Goal: Task Accomplishment & Management: Use online tool/utility

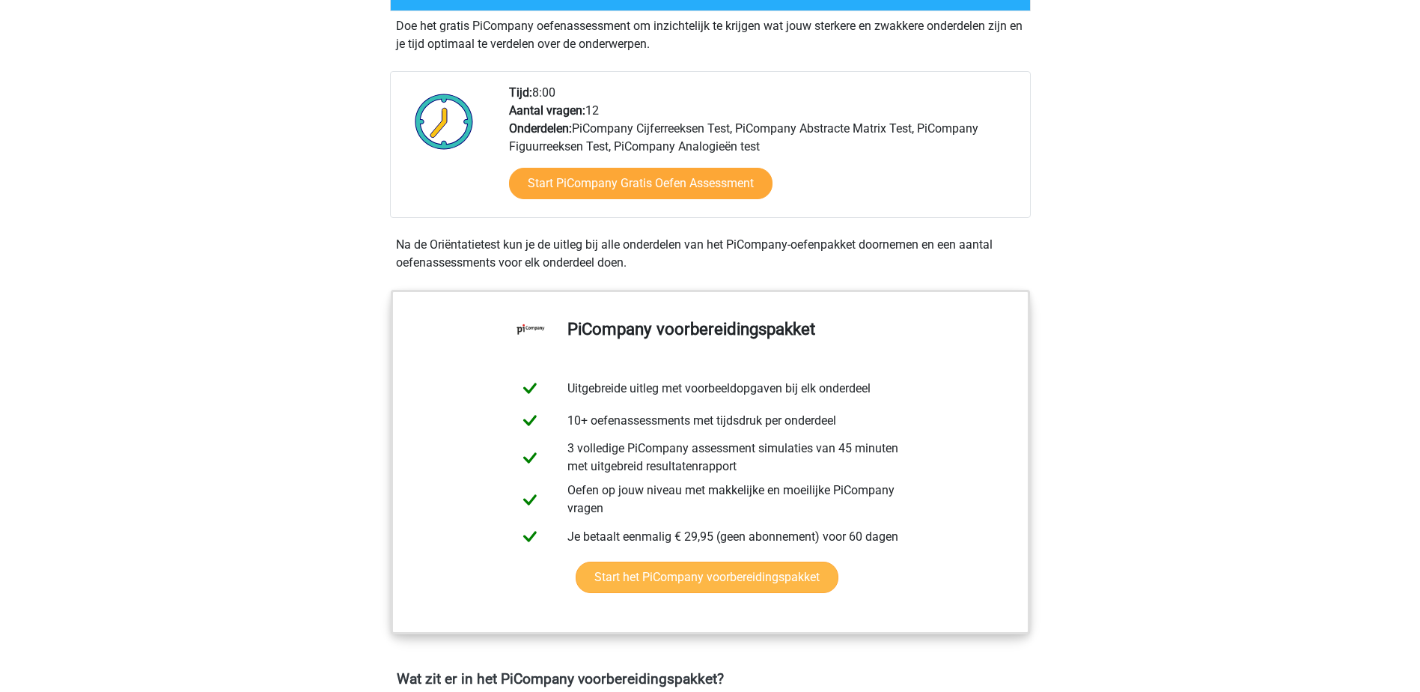
scroll to position [374, 0]
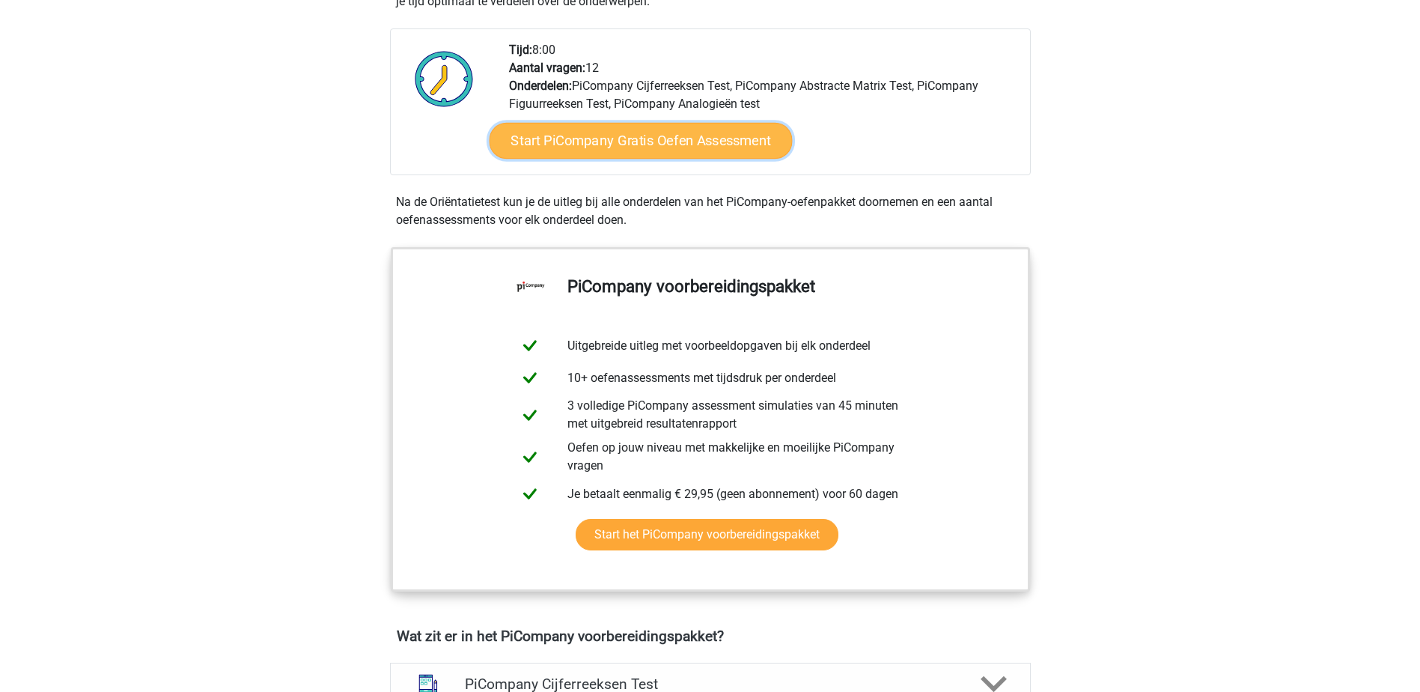
click at [602, 159] on link "Start PiCompany Gratis Oefen Assessment" at bounding box center [640, 141] width 303 height 36
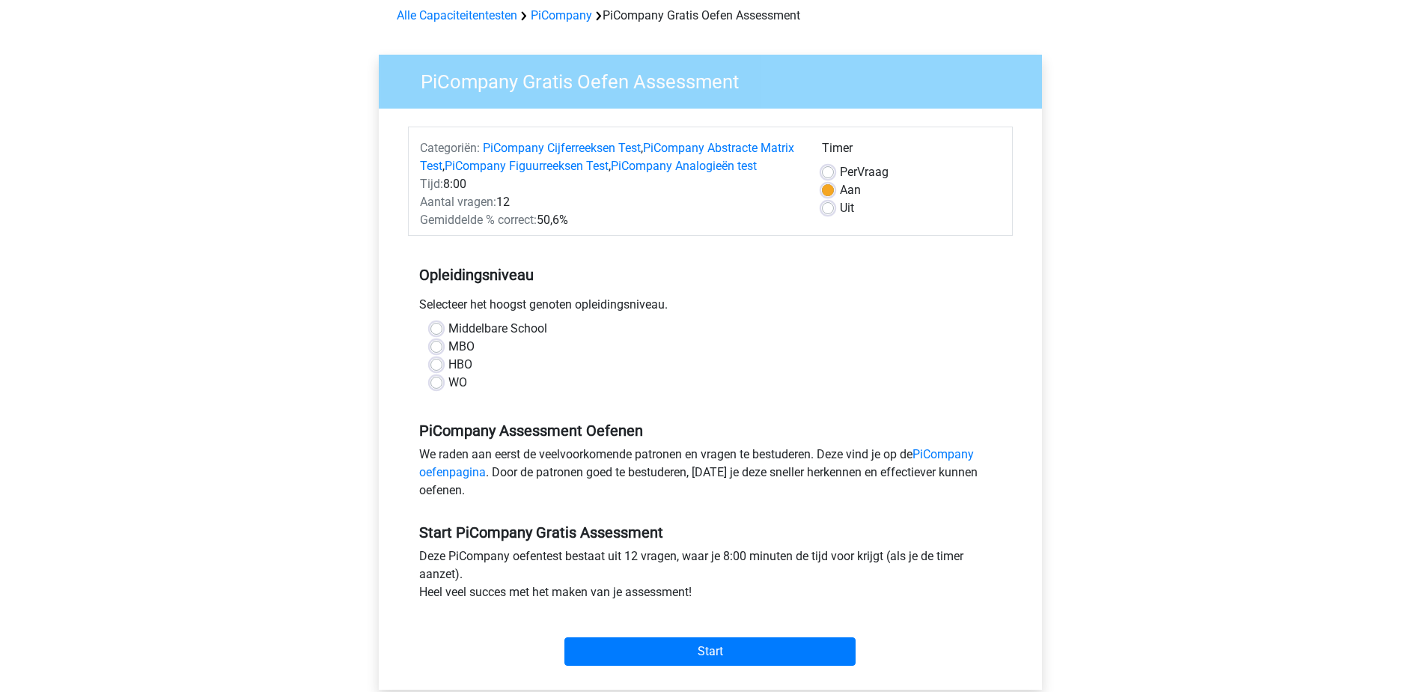
scroll to position [150, 0]
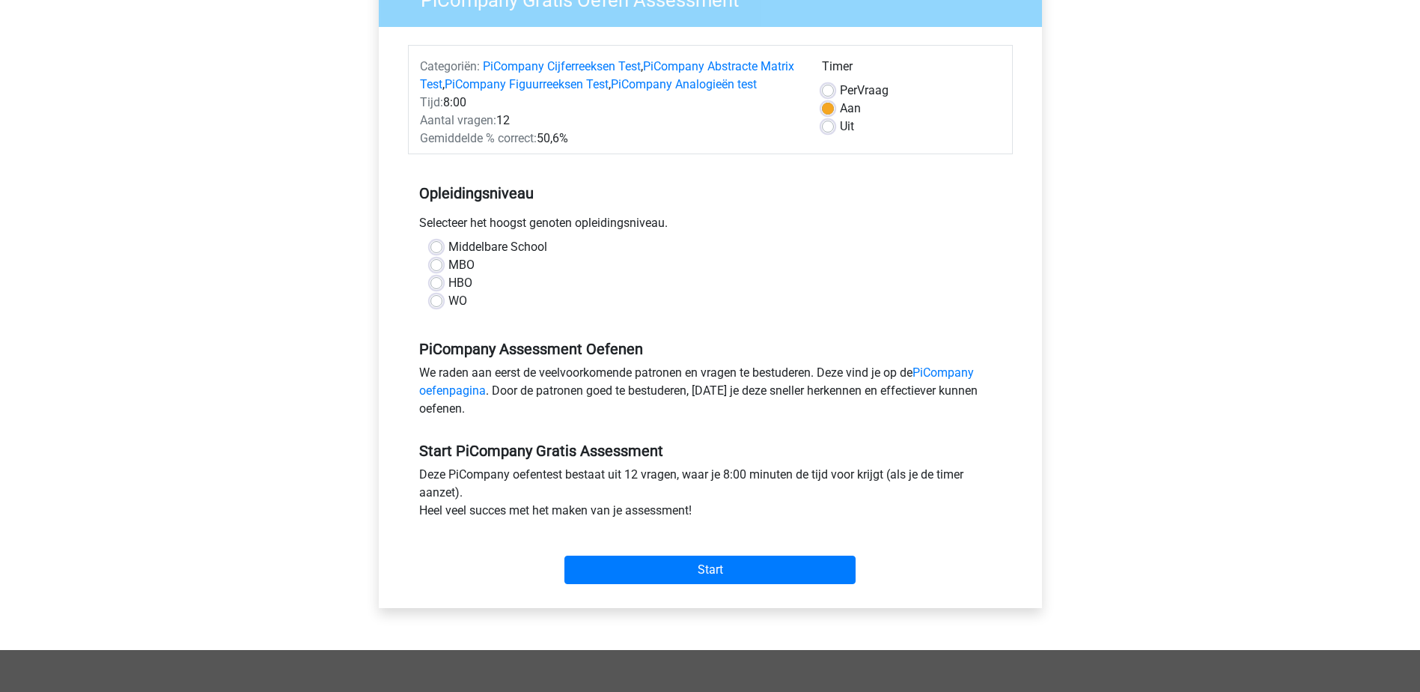
click at [442, 292] on div "HBO" at bounding box center [710, 283] width 560 height 18
click at [448, 292] on label "HBO" at bounding box center [460, 283] width 24 height 18
click at [437, 289] on input "HBO" at bounding box center [436, 281] width 12 height 15
radio input "true"
click at [651, 584] on input "Start" at bounding box center [709, 569] width 291 height 28
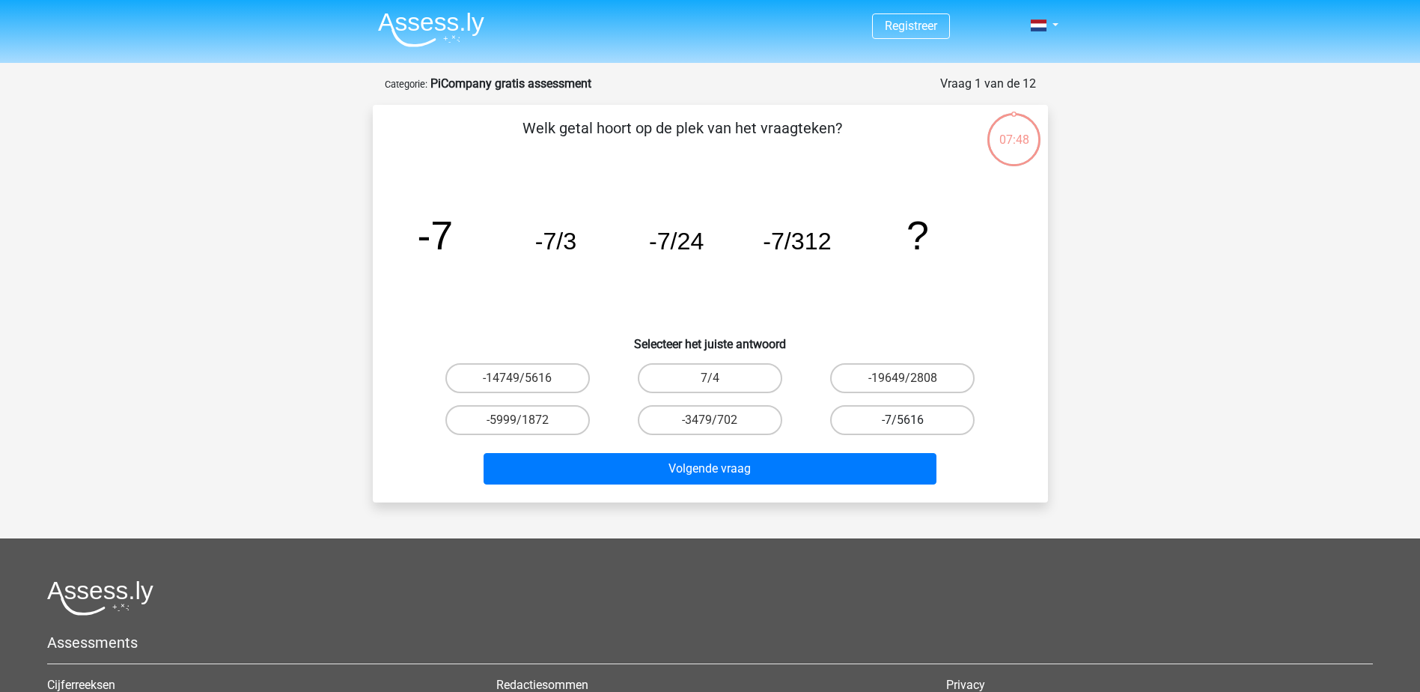
click at [868, 415] on label "-7/5616" at bounding box center [902, 420] width 144 height 30
click at [903, 420] on input "-7/5616" at bounding box center [908, 425] width 10 height 10
radio input "true"
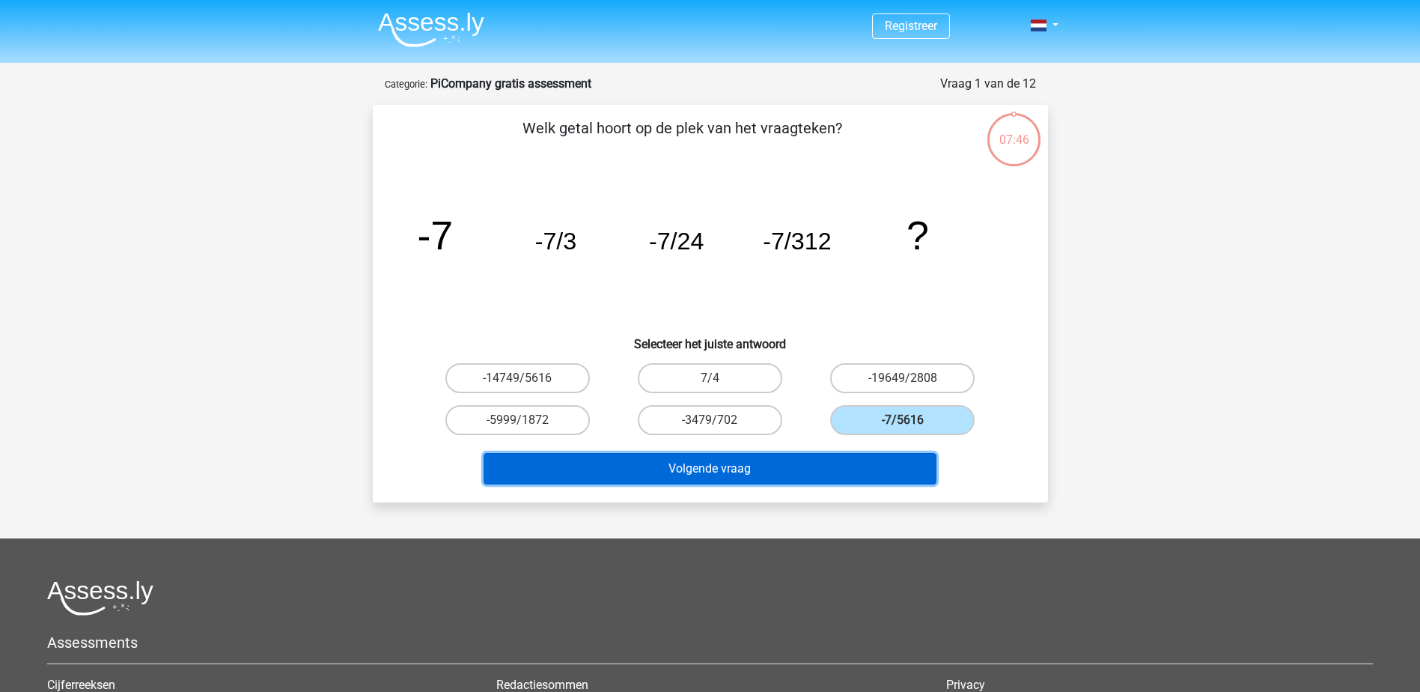
click at [812, 466] on button "Volgende vraag" at bounding box center [710, 468] width 453 height 31
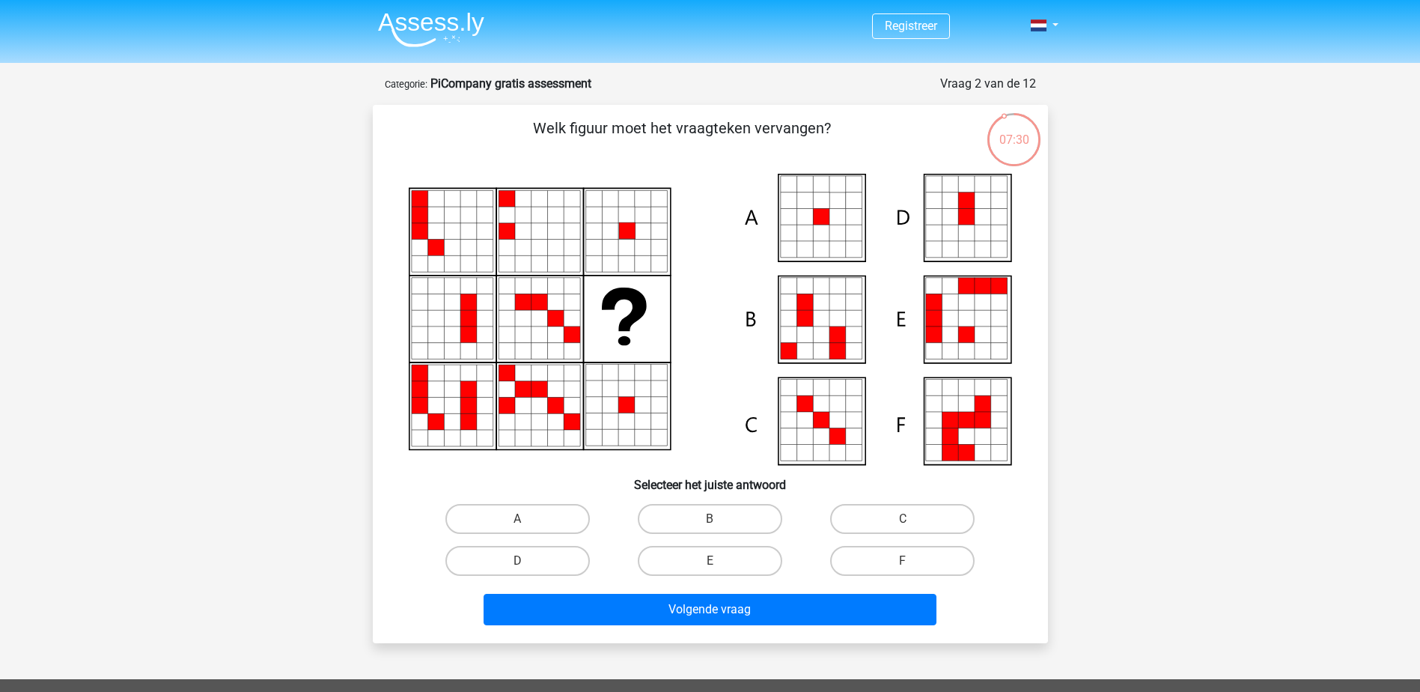
click at [819, 214] on icon at bounding box center [821, 217] width 16 height 16
click at [492, 527] on label "A" at bounding box center [517, 519] width 144 height 30
click at [517, 527] on input "A" at bounding box center [522, 524] width 10 height 10
radio input "true"
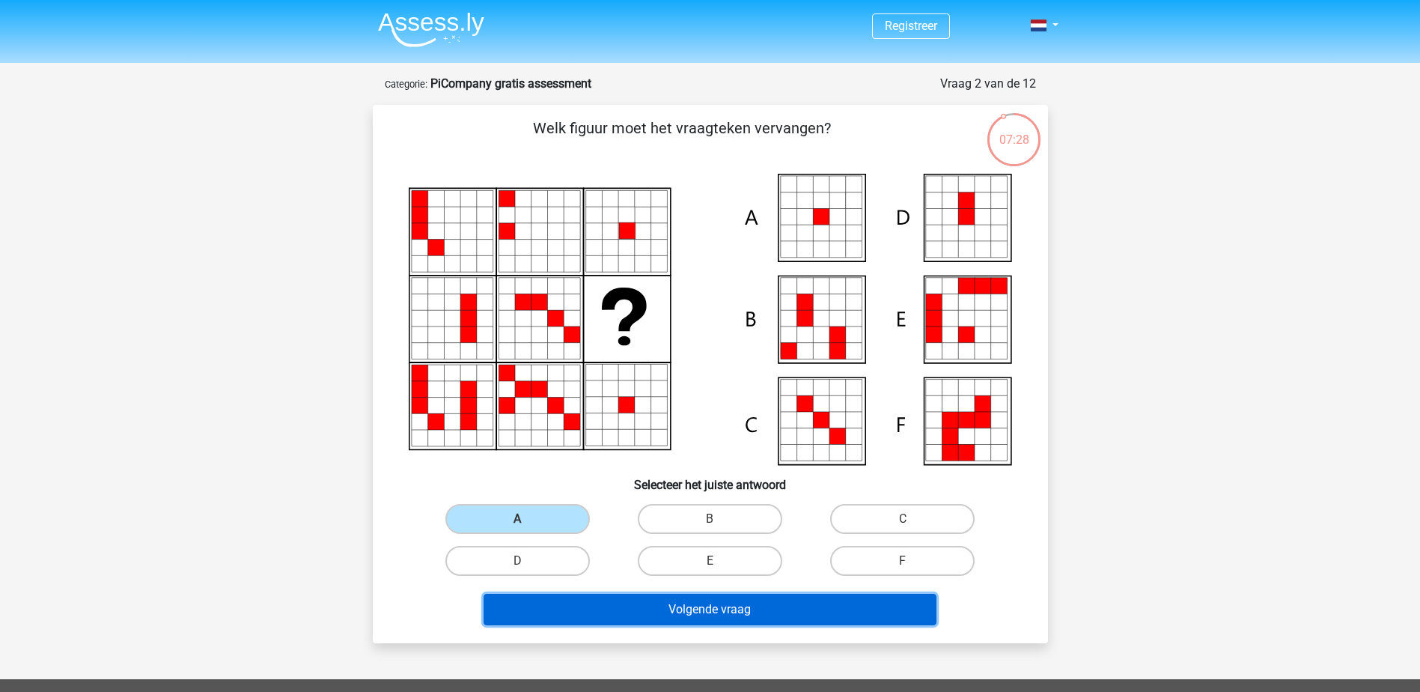
click at [725, 616] on button "Volgende vraag" at bounding box center [710, 609] width 453 height 31
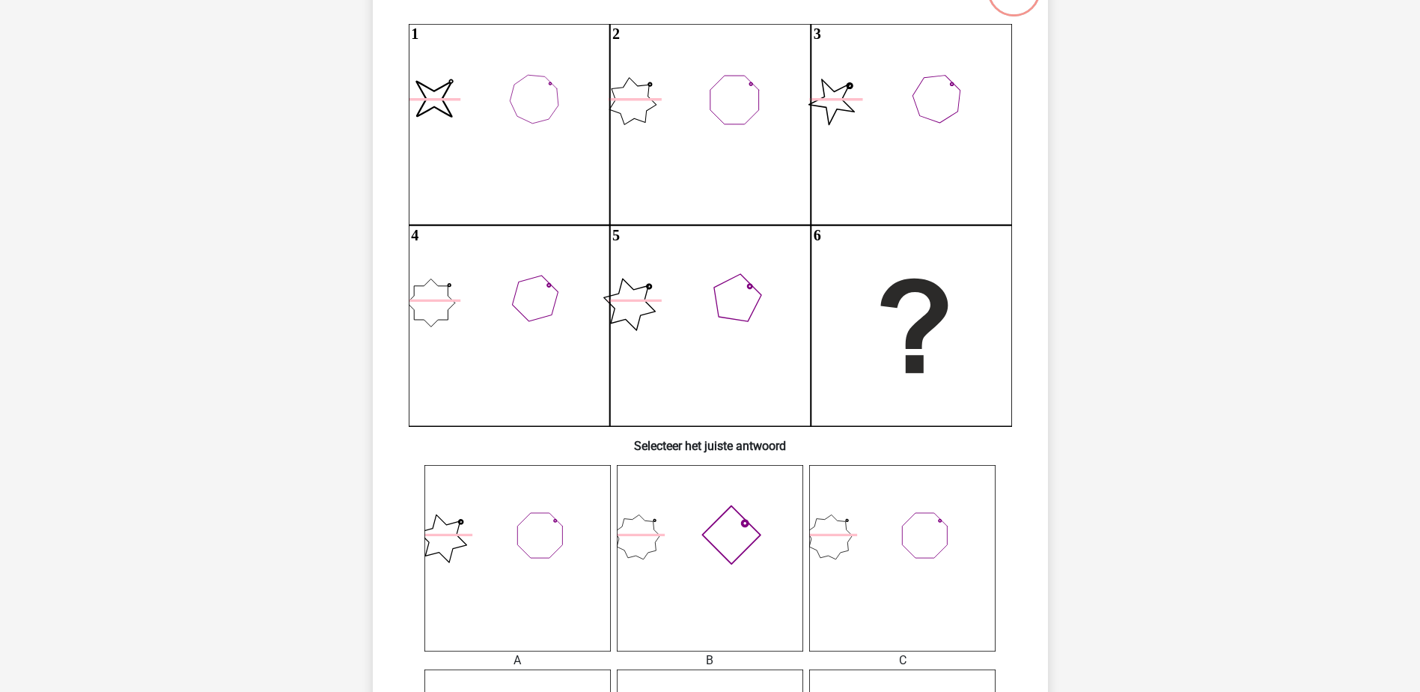
click at [1096, 474] on div "Registreer" at bounding box center [710, 656] width 1420 height 1612
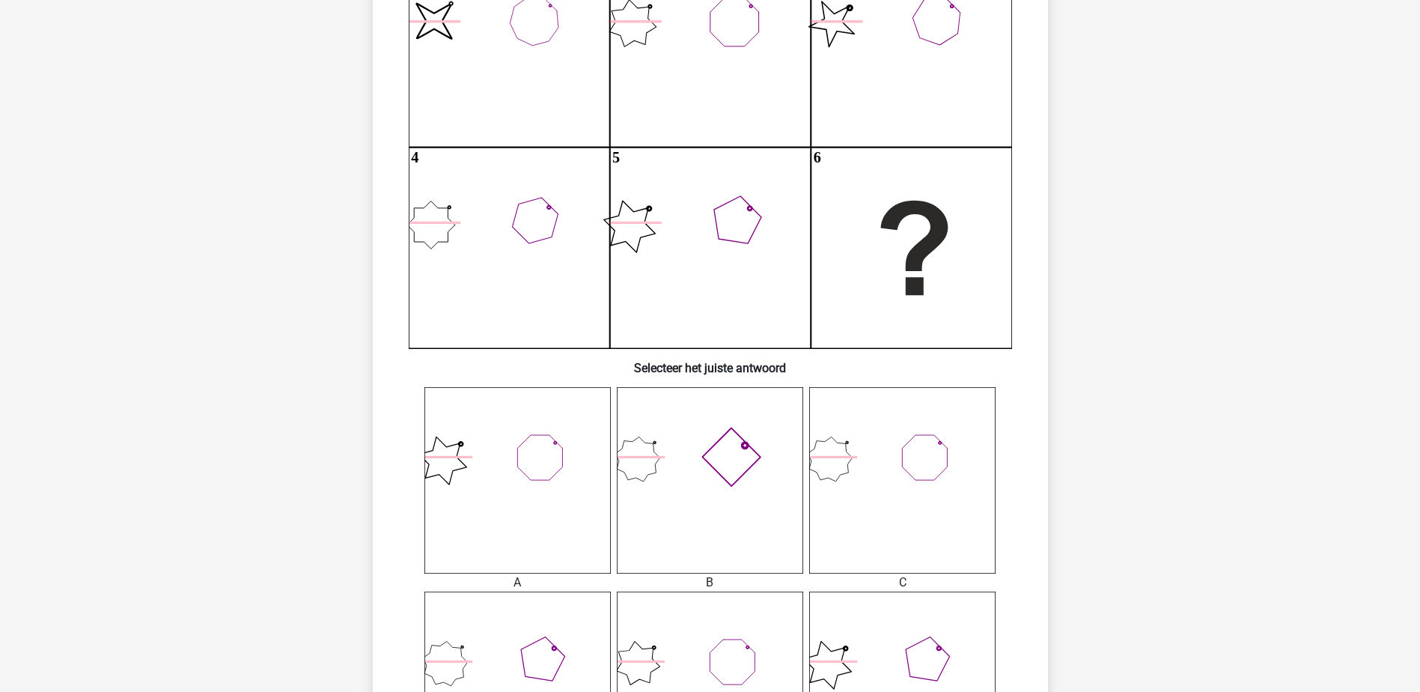
scroll to position [374, 0]
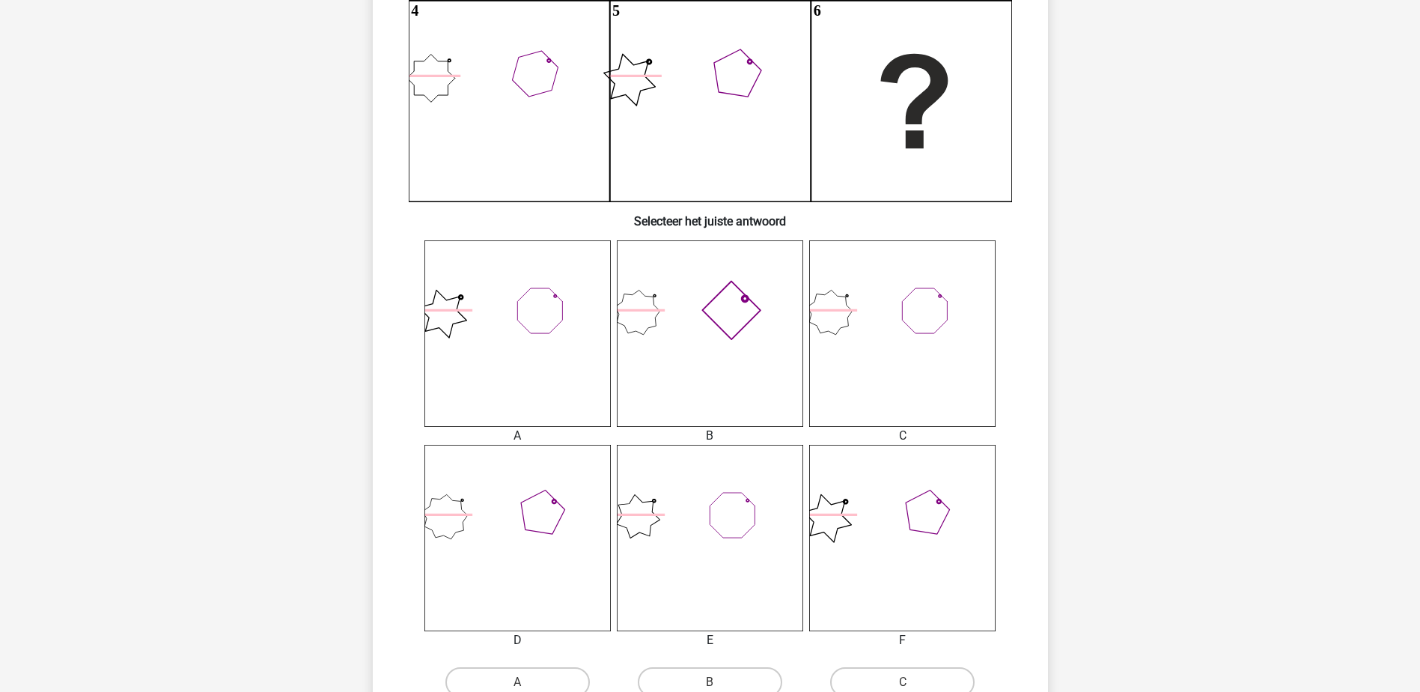
click at [746, 538] on icon at bounding box center [710, 538] width 186 height 186
click at [725, 670] on label "B" at bounding box center [710, 682] width 144 height 30
click at [719, 682] on input "B" at bounding box center [715, 687] width 10 height 10
radio input "true"
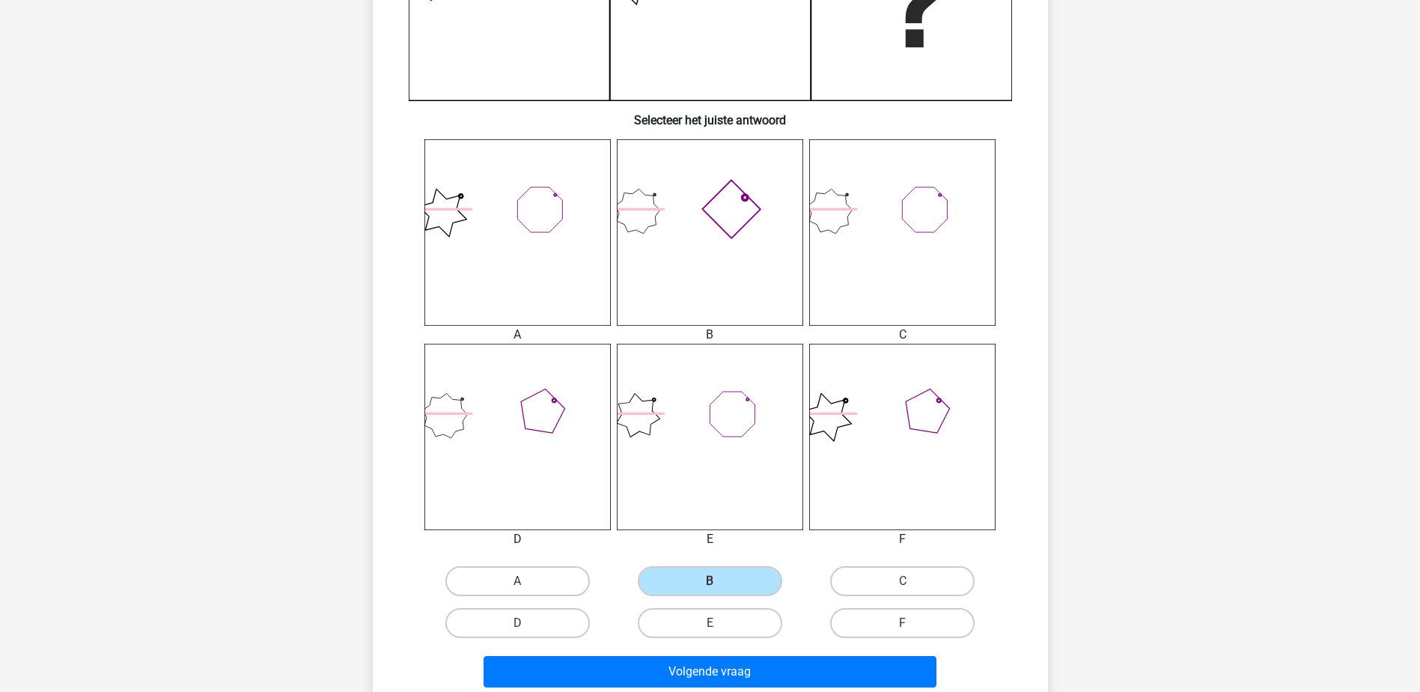
scroll to position [449, 0]
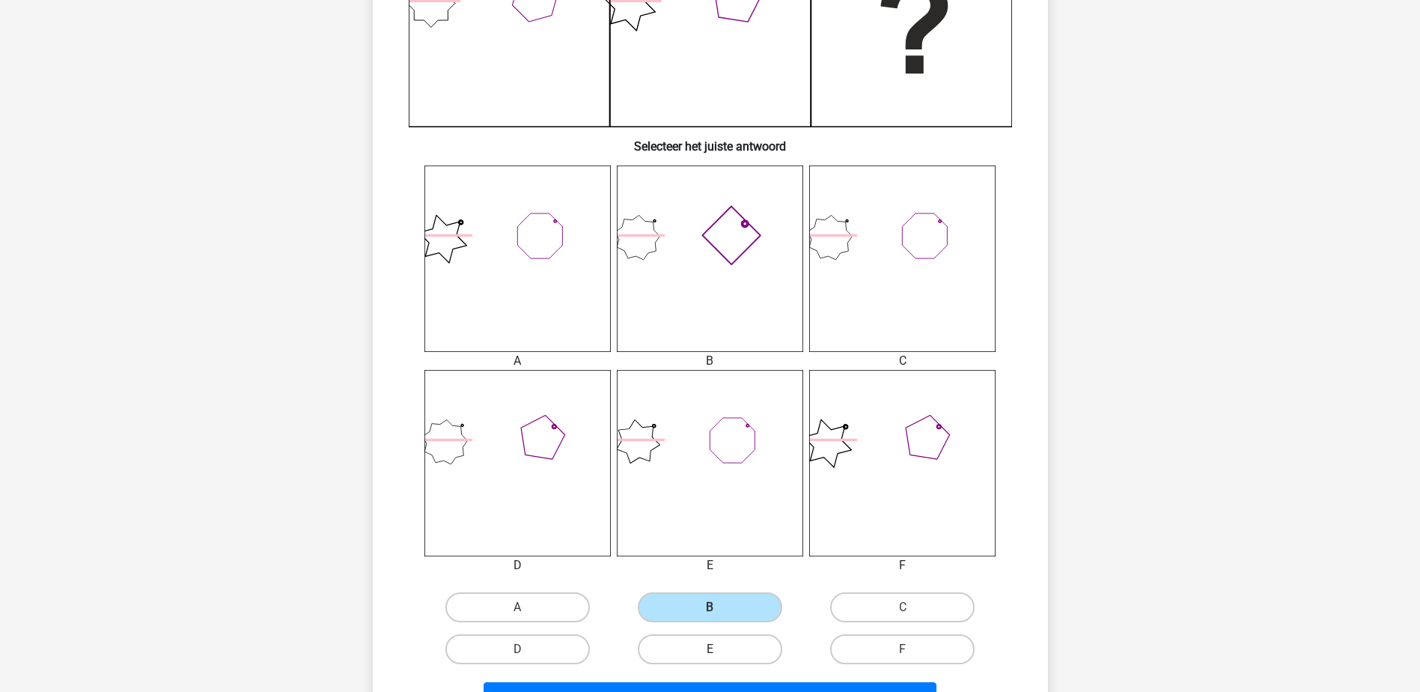
click at [749, 652] on label "E" at bounding box center [710, 649] width 144 height 30
click at [719, 652] on input "E" at bounding box center [715, 654] width 10 height 10
radio input "true"
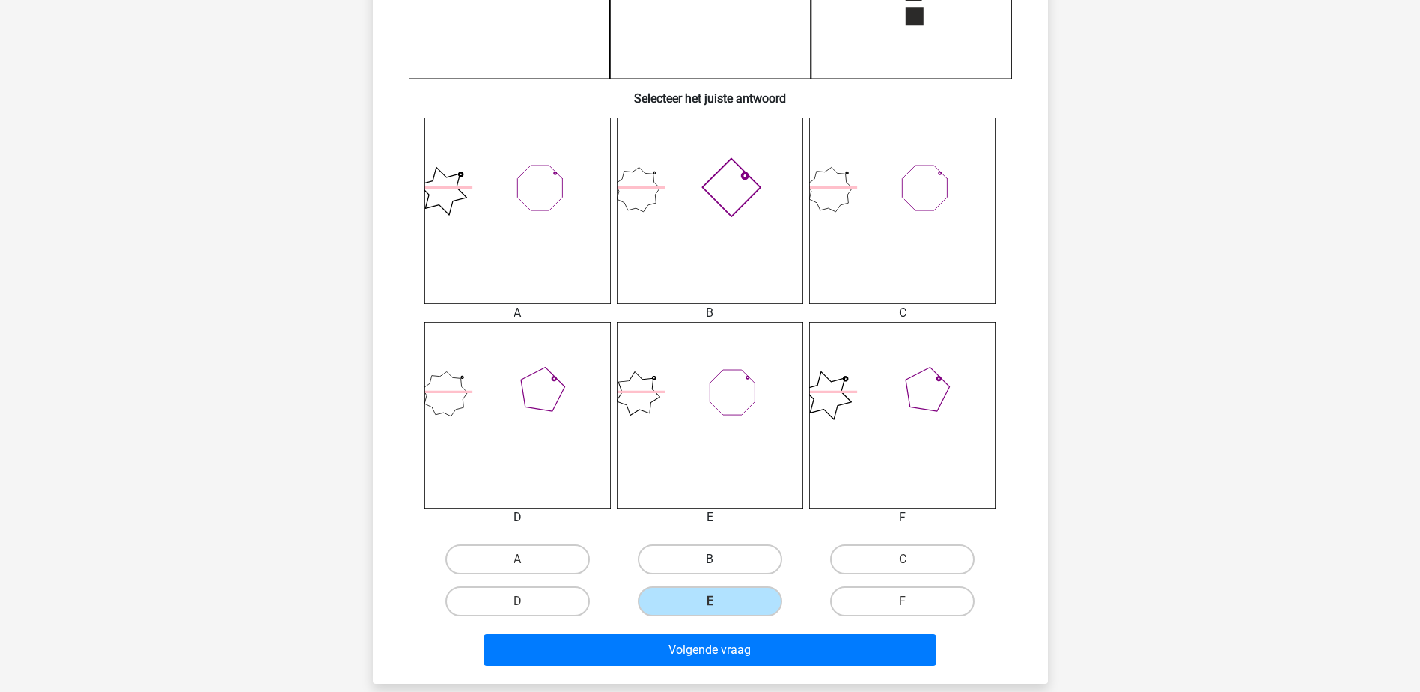
scroll to position [524, 0]
